Goal: Information Seeking & Learning: Find specific fact

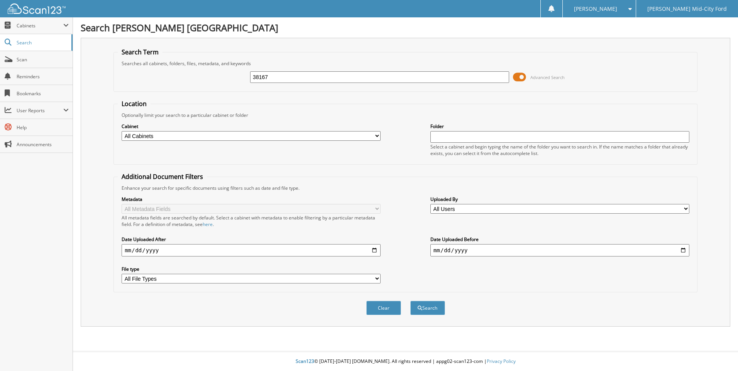
type input "38167"
click at [410, 301] on button "Search" at bounding box center [427, 308] width 35 height 14
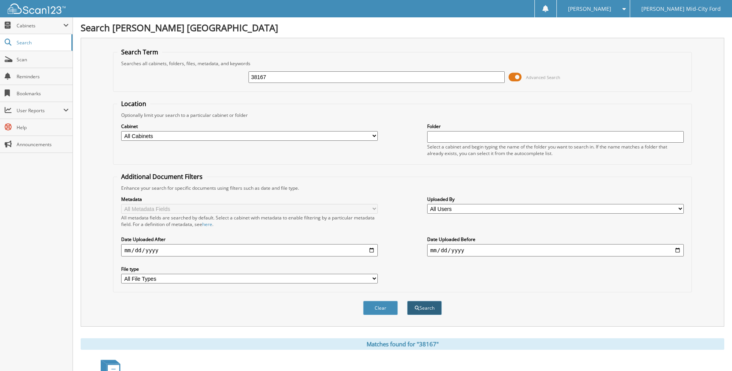
click at [427, 308] on button "Search" at bounding box center [424, 308] width 35 height 14
